Goal: Register for event/course

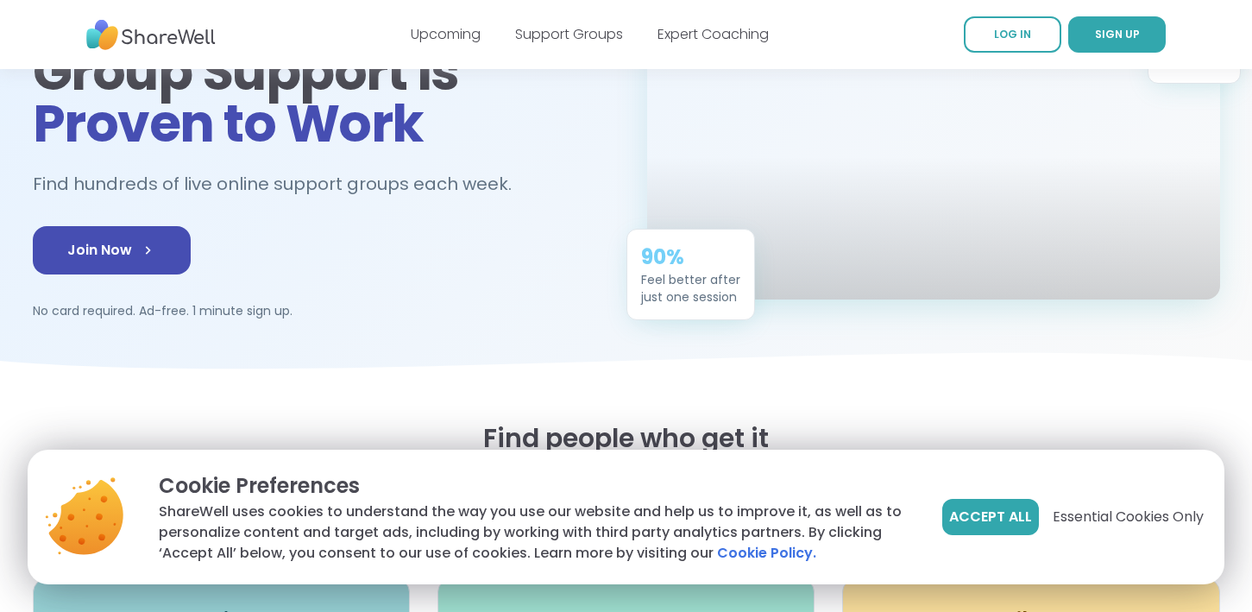
scroll to position [184, 0]
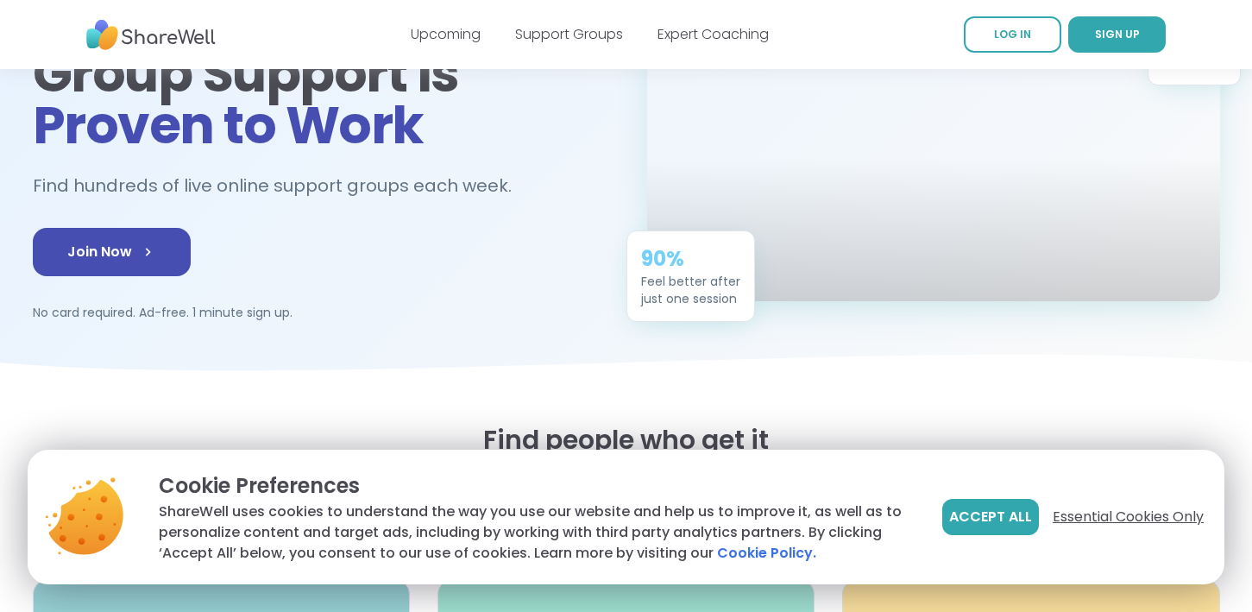
click at [1134, 508] on span "Essential Cookies Only" at bounding box center [1128, 517] width 151 height 21
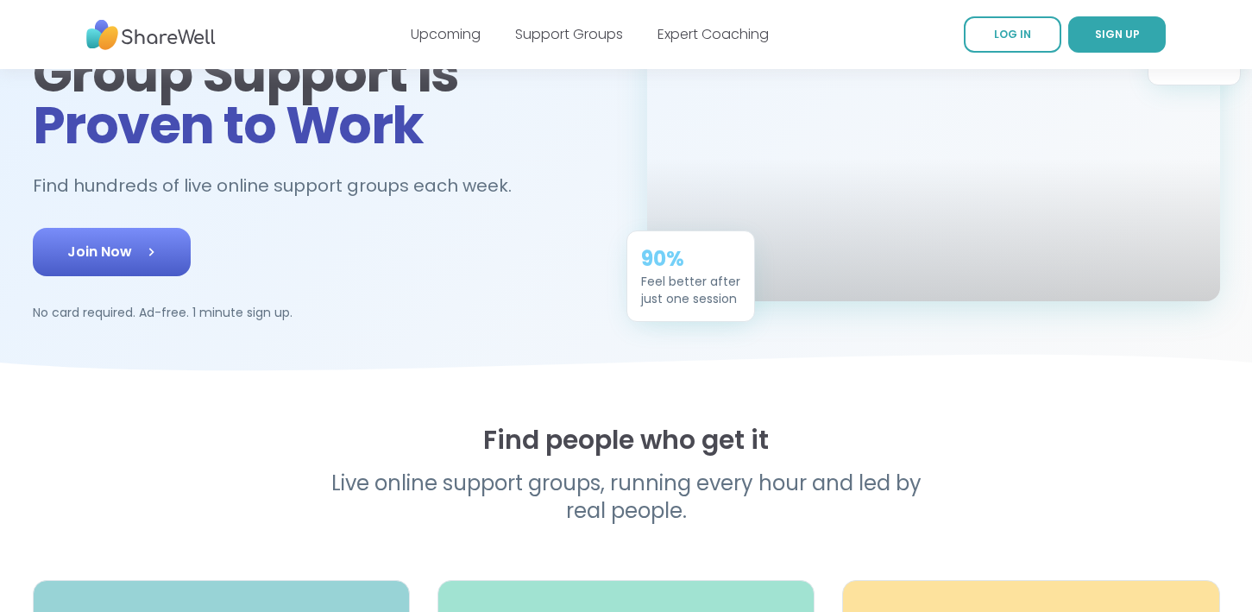
click at [142, 253] on icon at bounding box center [150, 251] width 17 height 17
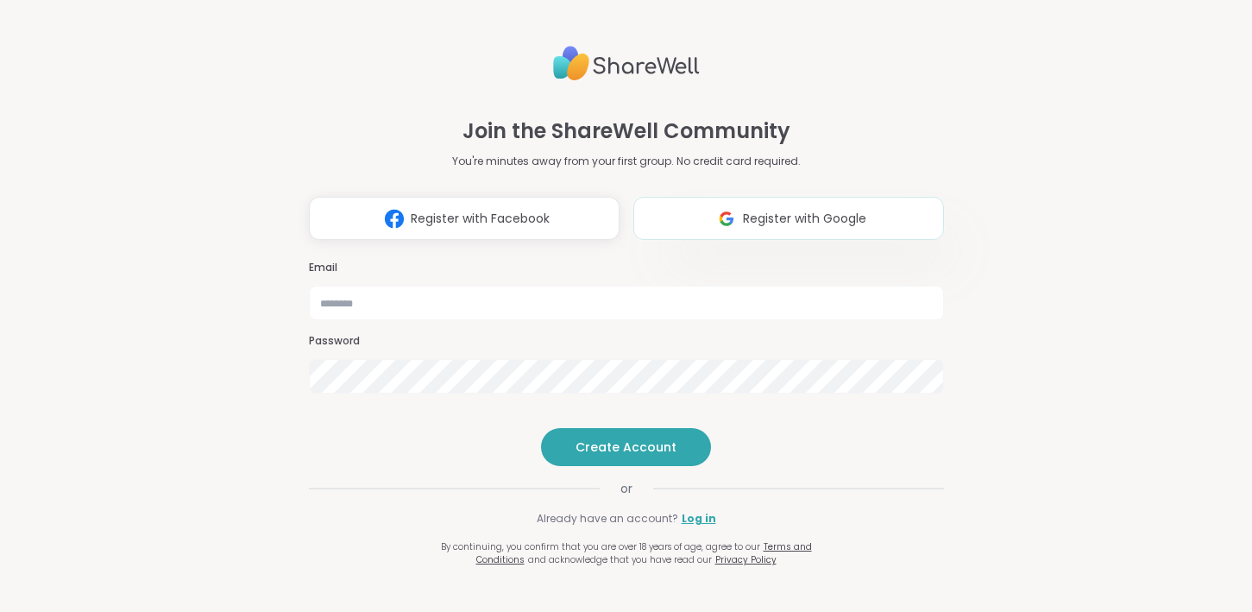
click at [778, 210] on span "Register with Google" at bounding box center [804, 219] width 123 height 18
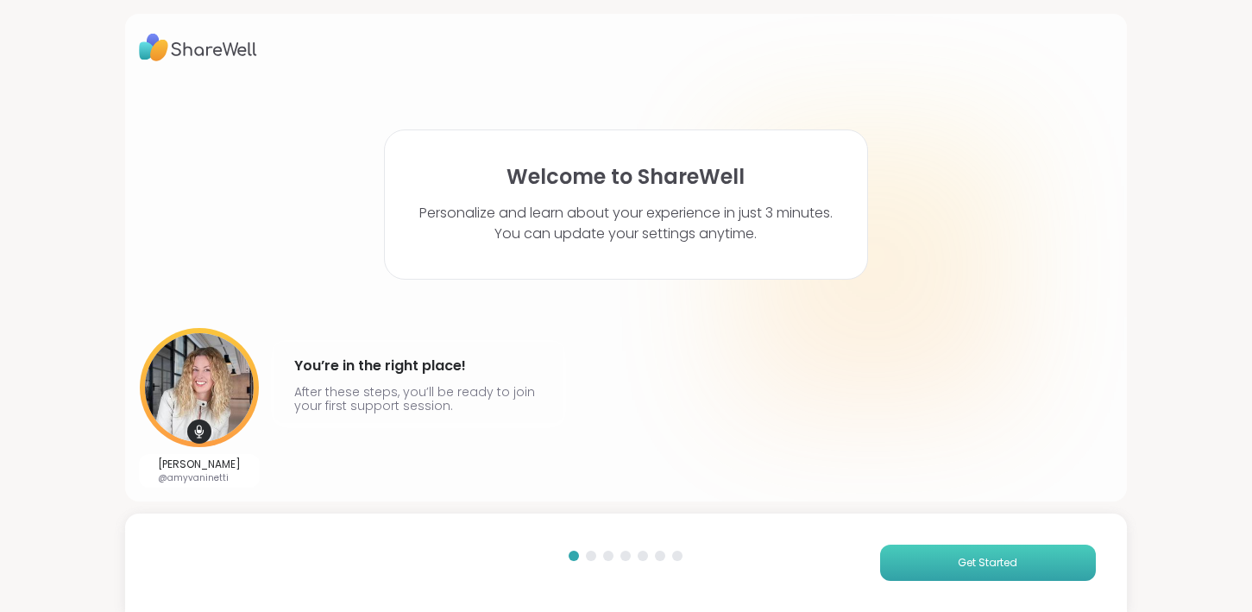
click at [941, 555] on button "Get Started" at bounding box center [988, 563] width 216 height 36
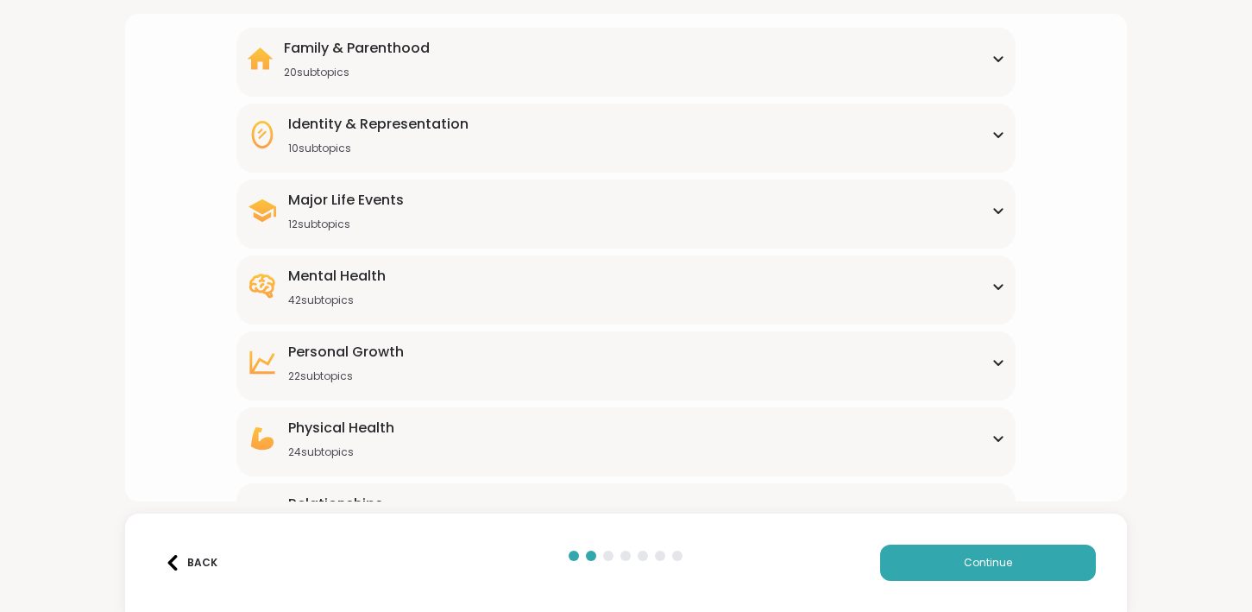
scroll to position [146, 0]
click at [651, 264] on div "Mental Health 42 subtopics Academic stress Addiction [MEDICAL_DATA] Aging Anxie…" at bounding box center [625, 291] width 779 height 69
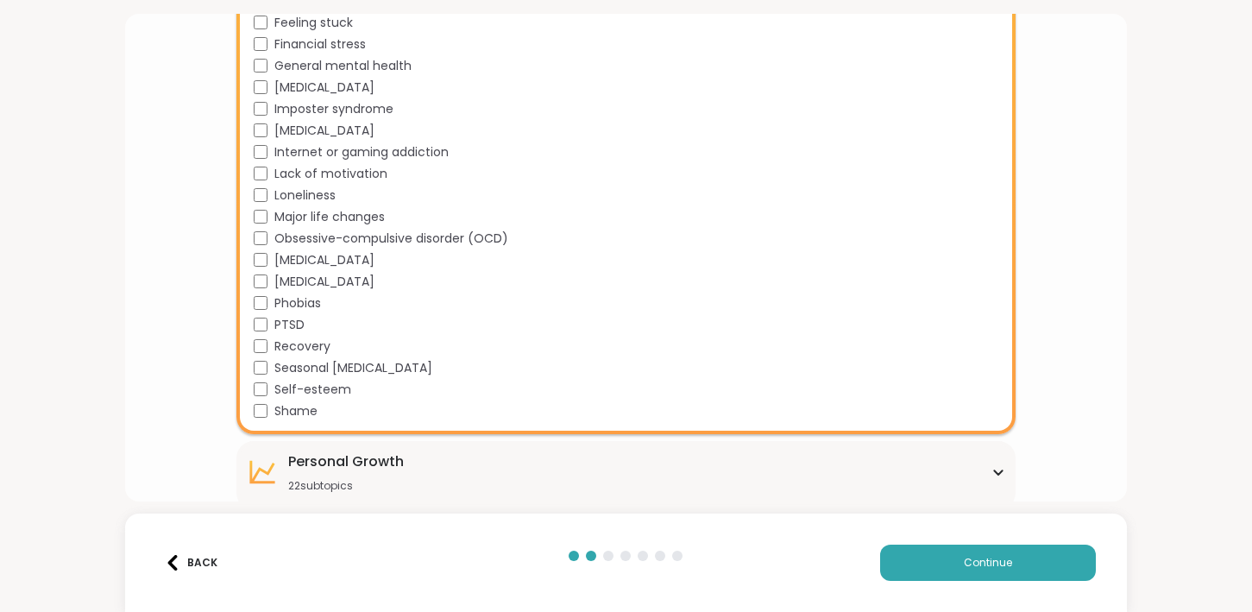
scroll to position [902, 0]
click at [520, 282] on div "[MEDICAL_DATA]" at bounding box center [630, 281] width 752 height 18
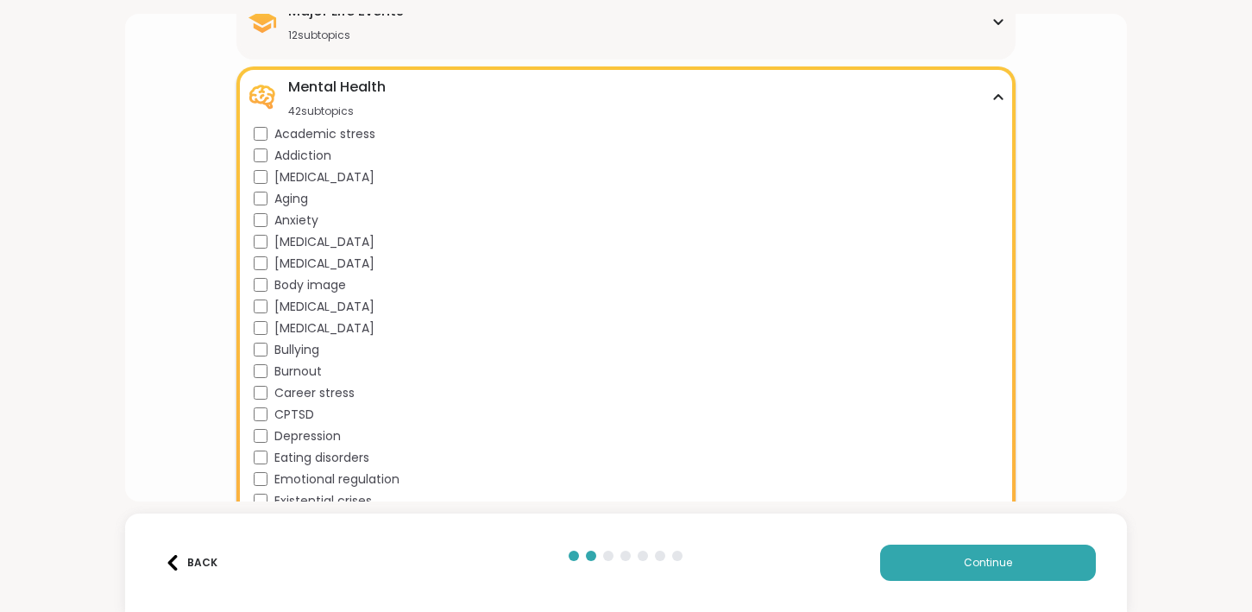
scroll to position [326, 0]
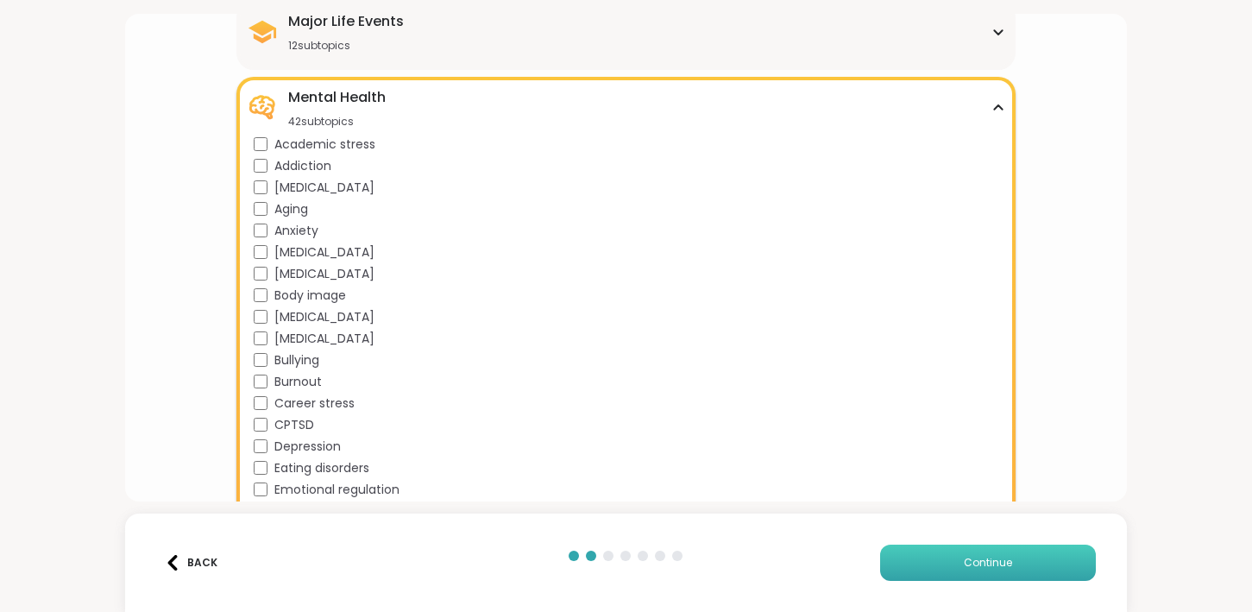
click at [942, 553] on button "Continue" at bounding box center [988, 563] width 216 height 36
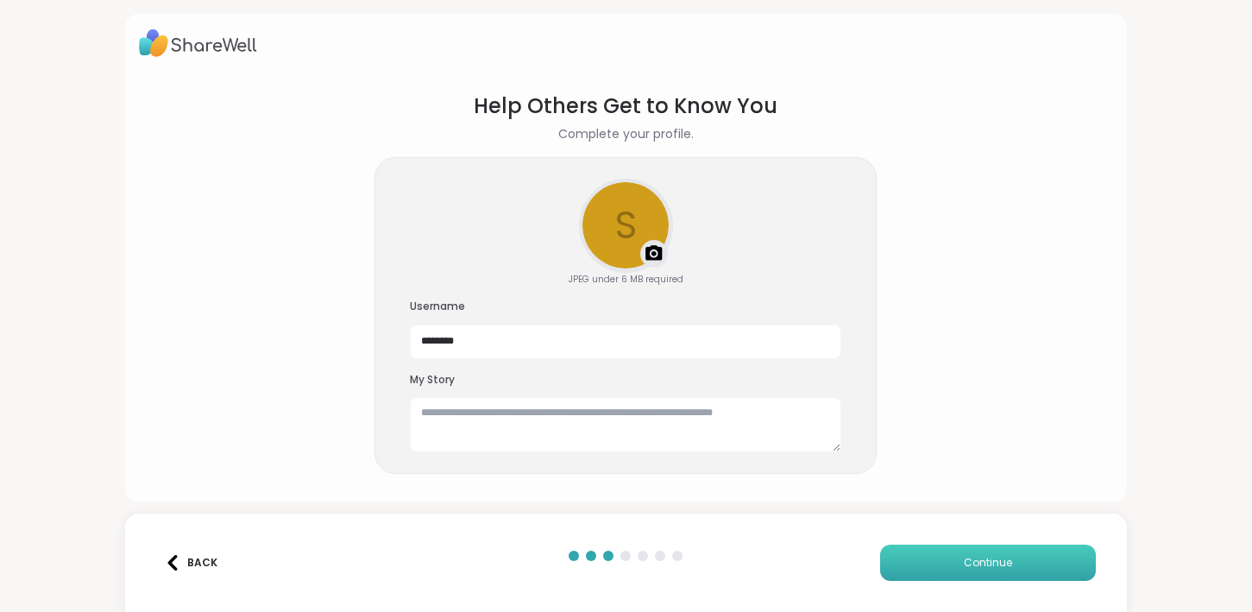
scroll to position [4, 0]
click at [771, 443] on textarea at bounding box center [626, 424] width 432 height 55
type textarea "*******"
click at [1062, 547] on button "Continue" at bounding box center [988, 563] width 216 height 36
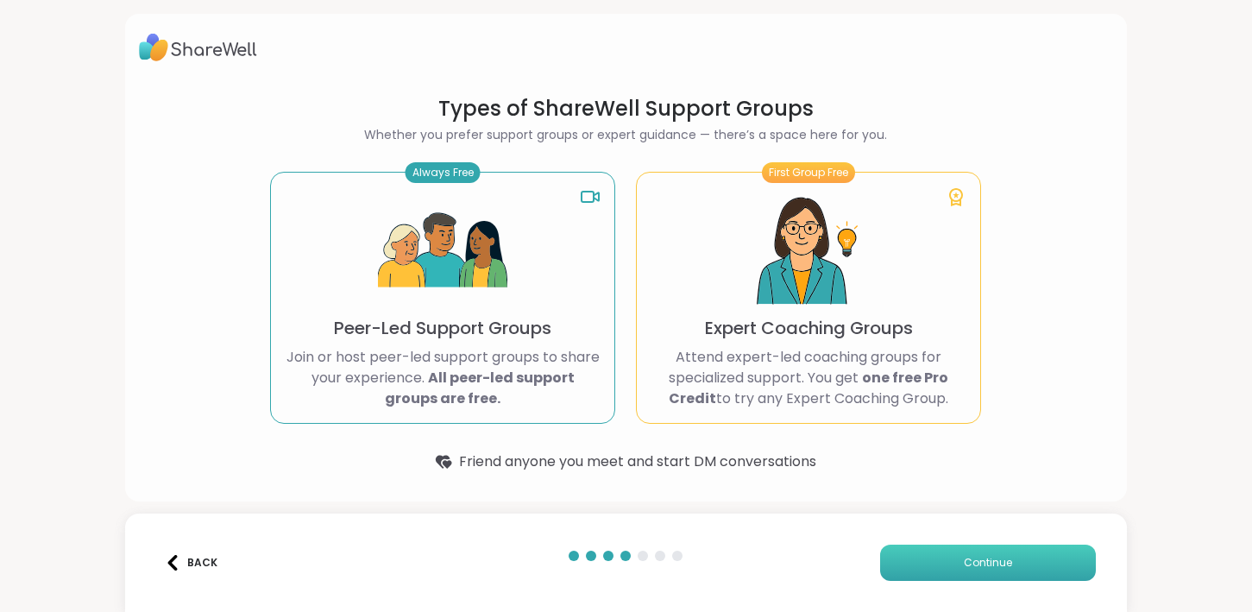
click at [1021, 579] on button "Continue" at bounding box center [988, 563] width 216 height 36
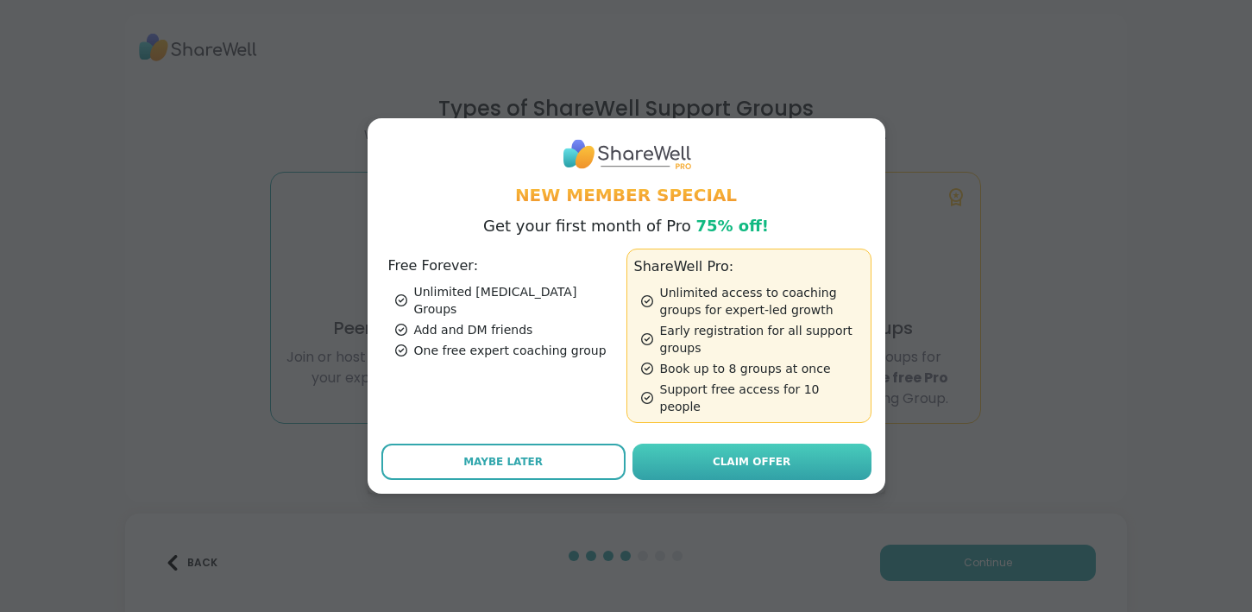
click at [805, 446] on link "Claim Offer" at bounding box center [752, 462] width 239 height 36
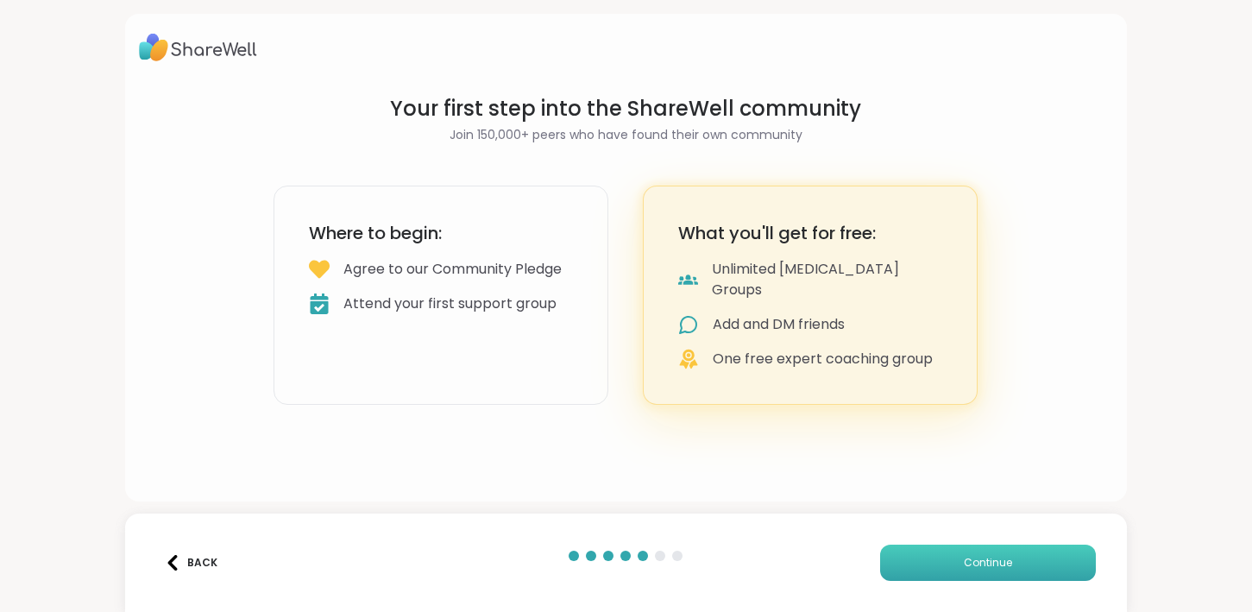
click at [955, 566] on button "Continue" at bounding box center [988, 563] width 216 height 36
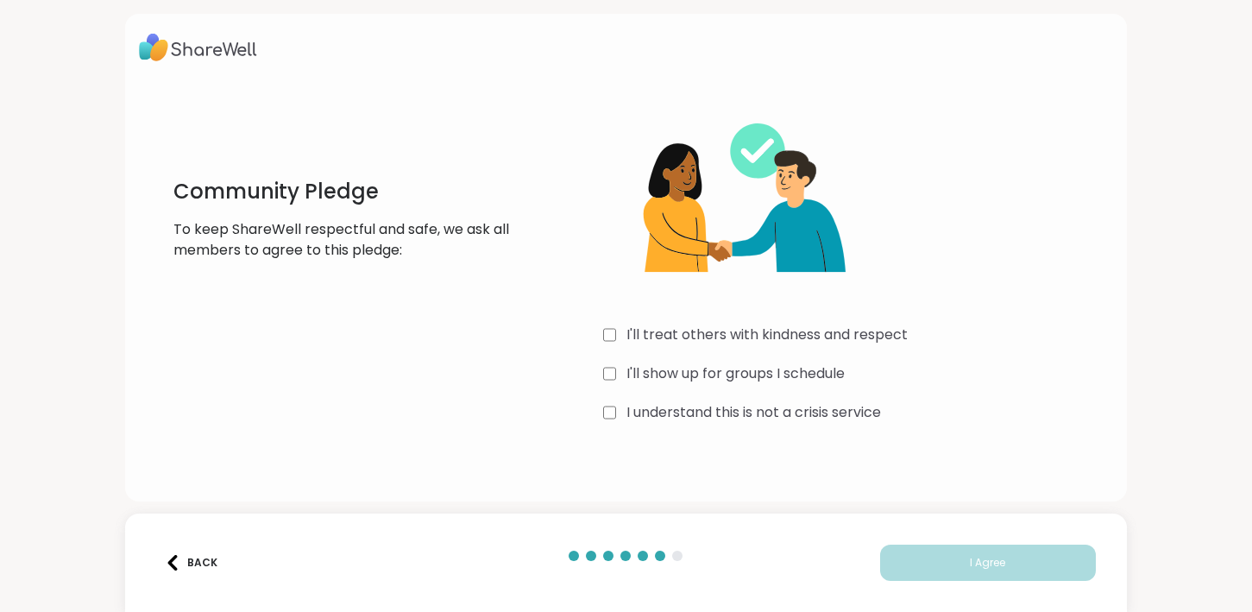
click at [616, 407] on div "I understand this is not a crisis service" at bounding box center [858, 412] width 510 height 21
click at [614, 361] on div "I'll treat others with kindness and respect I'll show up for groups I schedule …" at bounding box center [858, 261] width 510 height 332
click at [615, 323] on div "I'll treat others with kindness and respect I'll show up for groups I schedule …" at bounding box center [858, 261] width 510 height 332
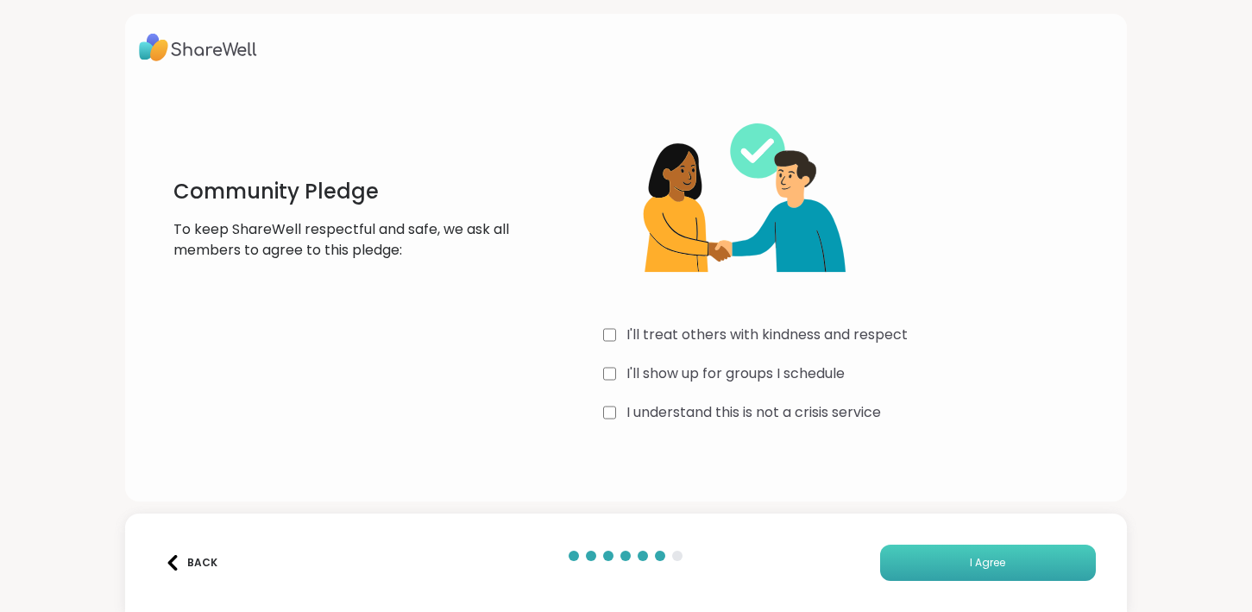
click at [914, 552] on button "I Agree" at bounding box center [988, 563] width 216 height 36
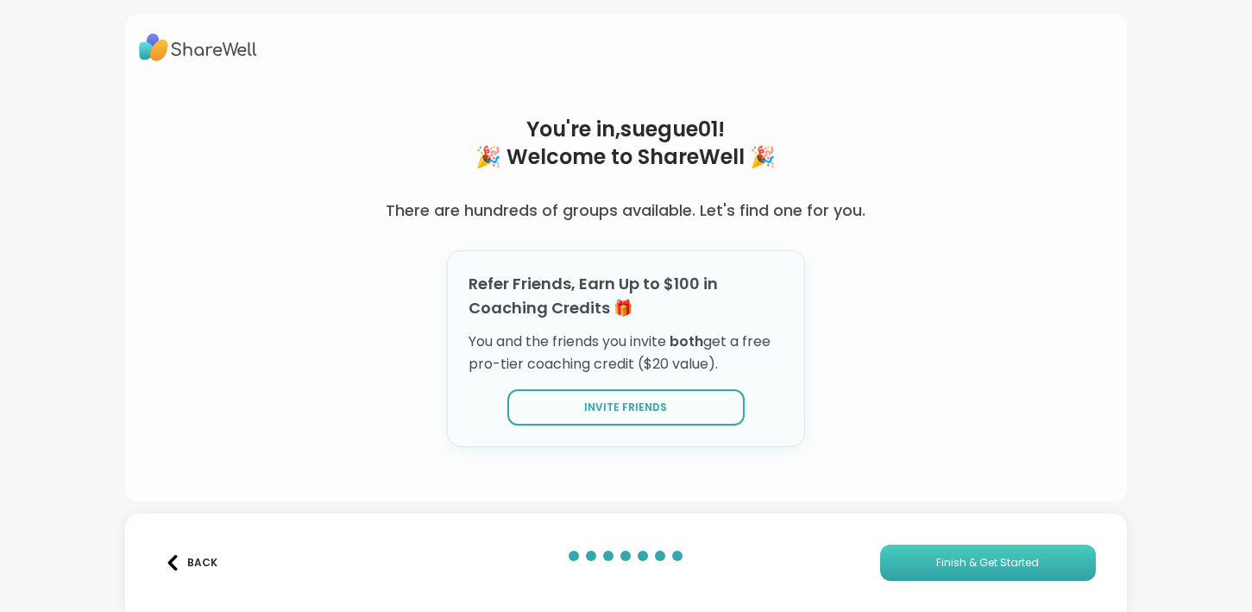
click at [914, 552] on button "Finish & Get Started" at bounding box center [988, 563] width 216 height 36
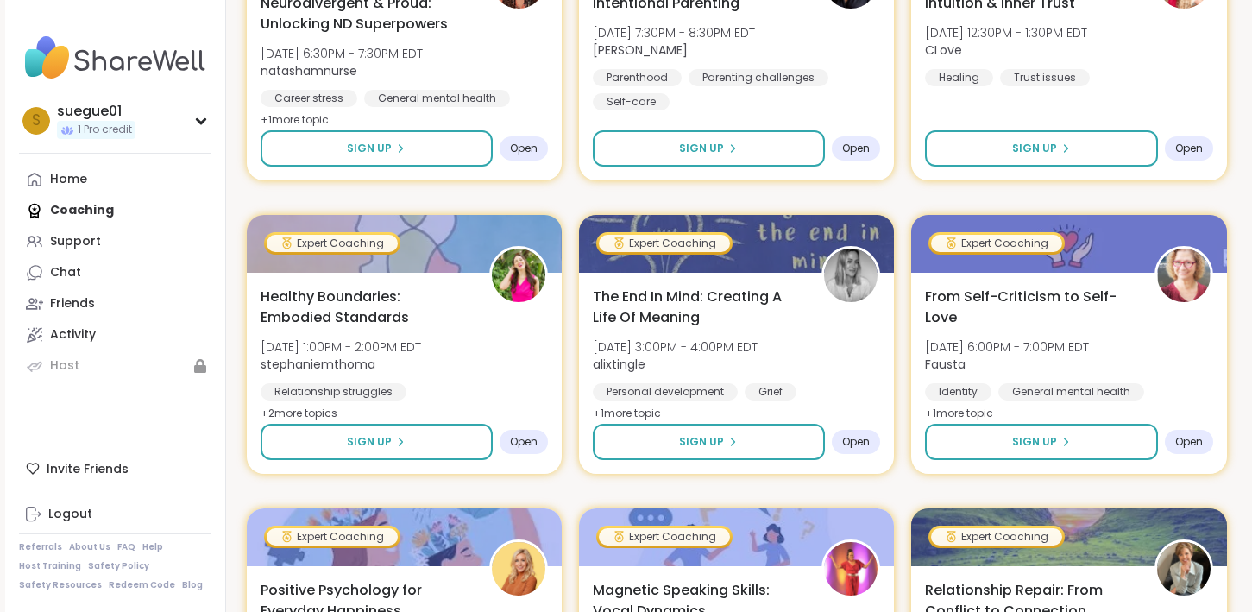
scroll to position [2206, 0]
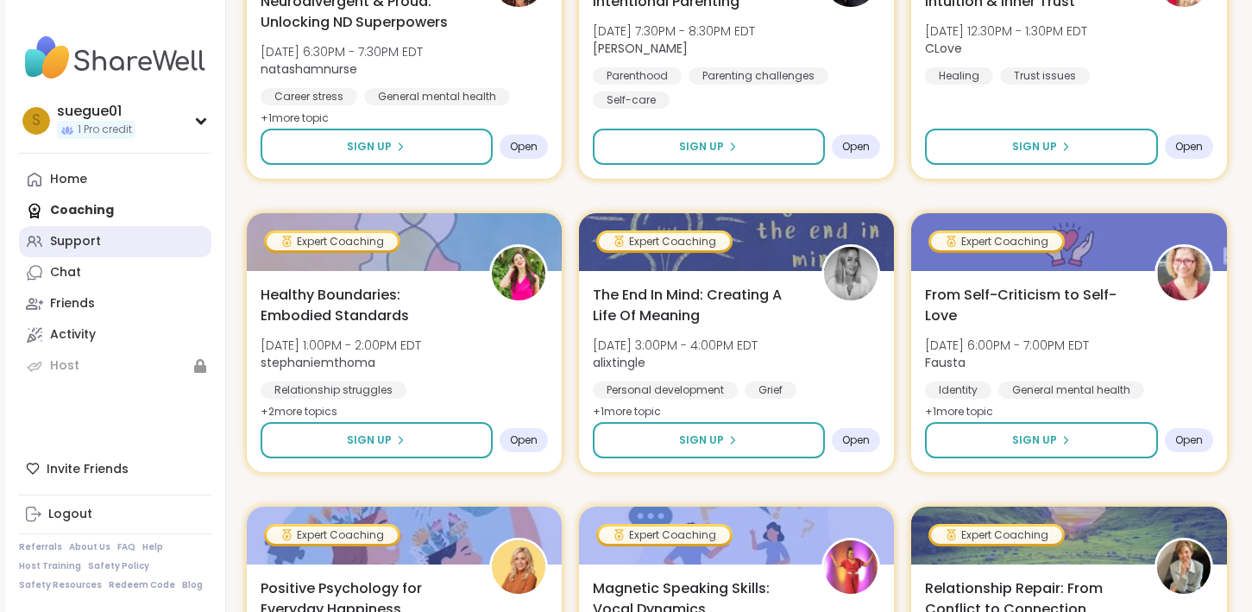
click at [91, 244] on div "Support" at bounding box center [75, 241] width 51 height 17
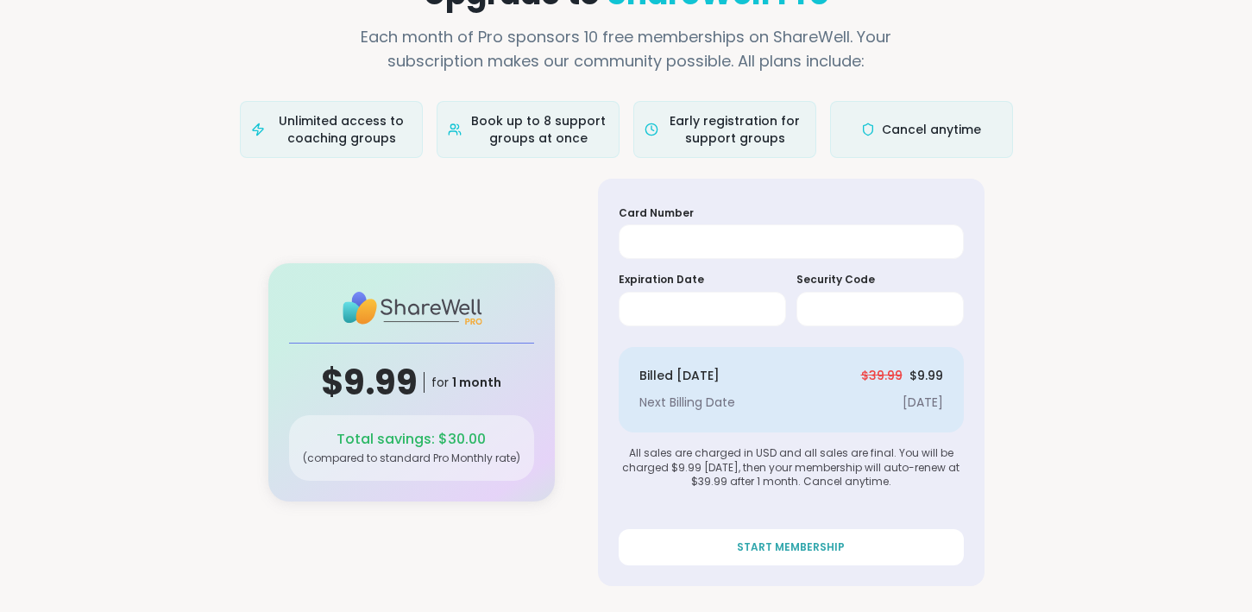
scroll to position [89, 0]
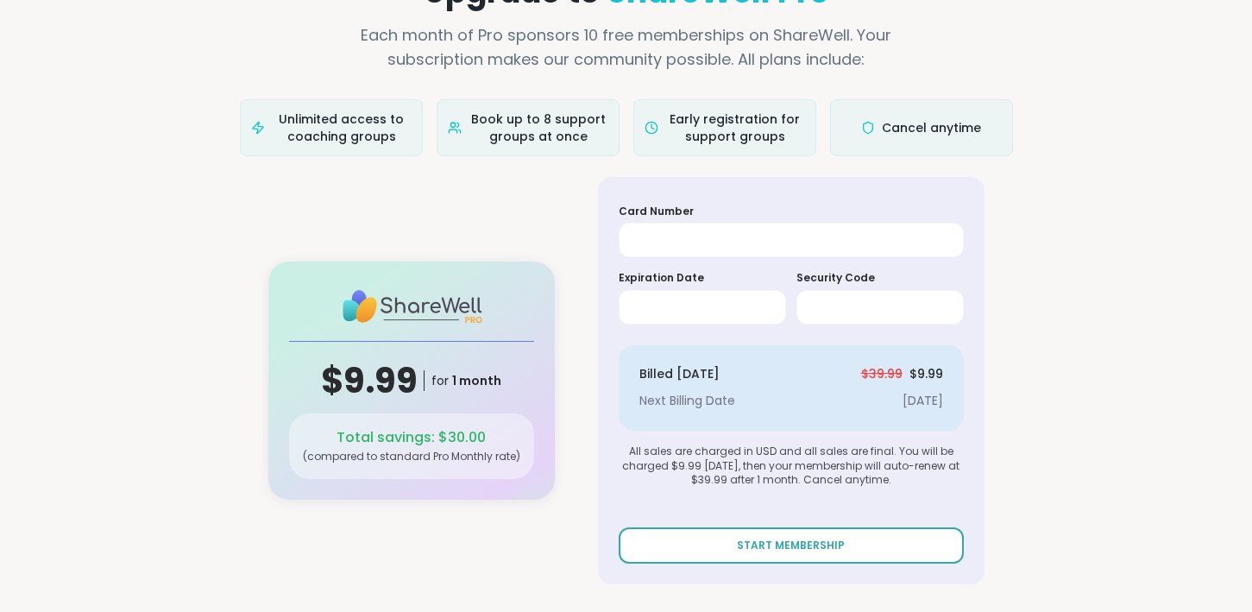
click at [823, 547] on span "START MEMBERSHIP" at bounding box center [791, 546] width 108 height 16
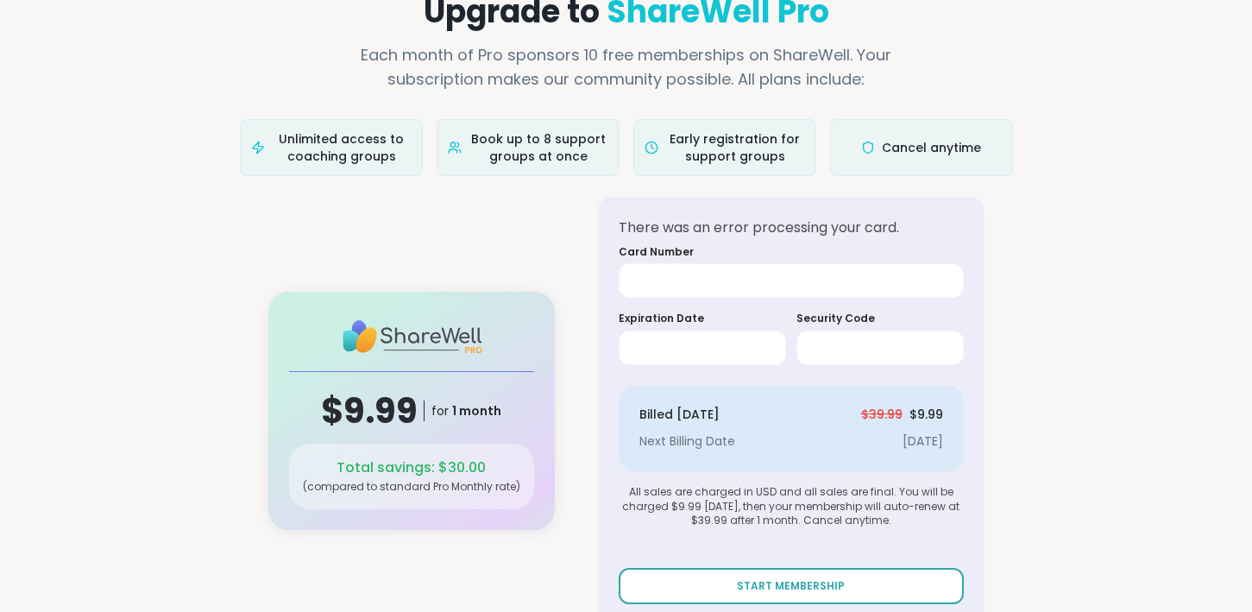
scroll to position [110, 0]
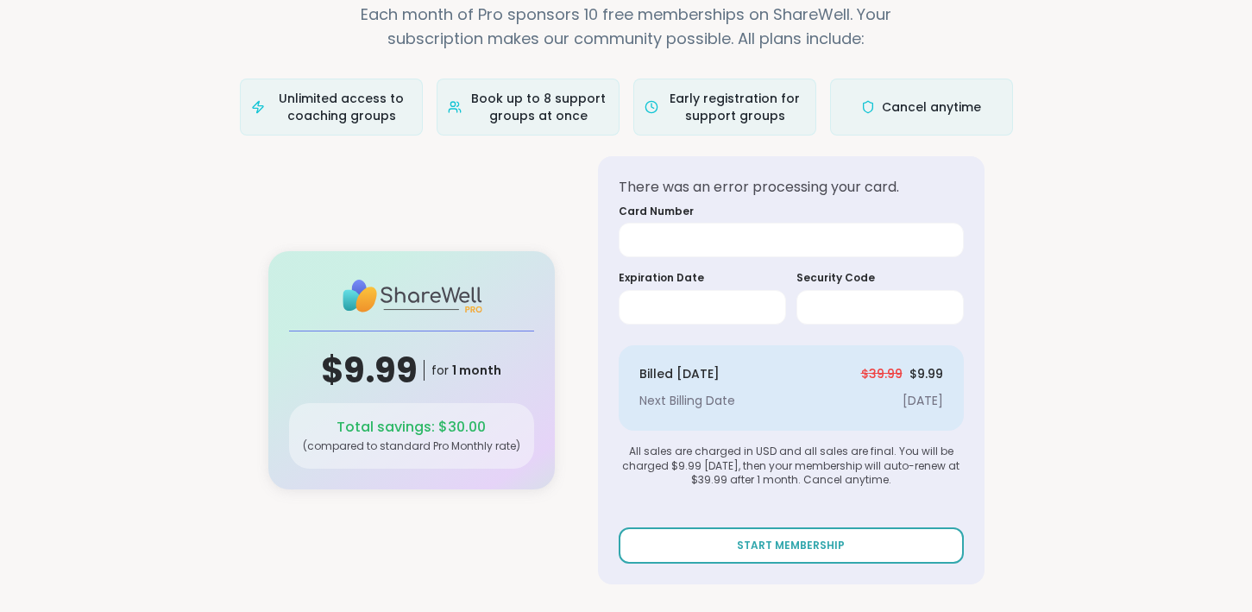
click at [807, 542] on span "START MEMBERSHIP" at bounding box center [791, 546] width 108 height 16
